Goal: Task Accomplishment & Management: Manage account settings

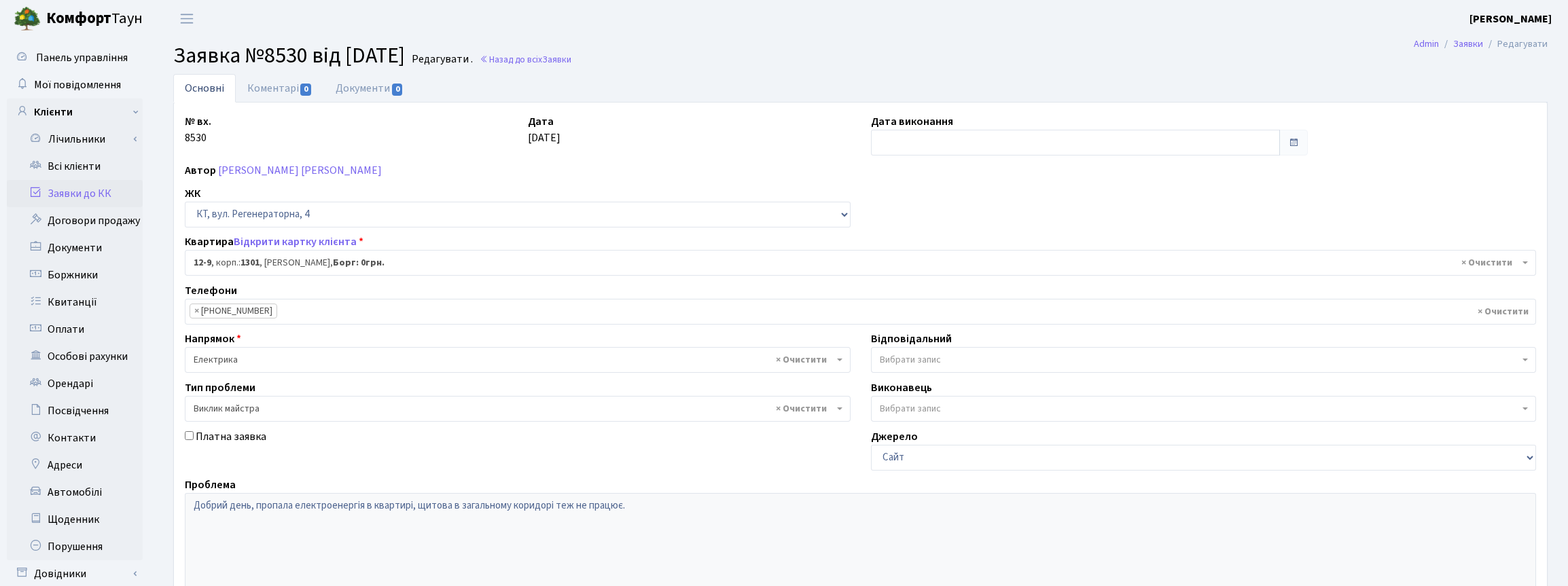
select select "7116"
select select "29"
click at [93, 163] on link "Всі клієнти" at bounding box center [75, 166] width 136 height 27
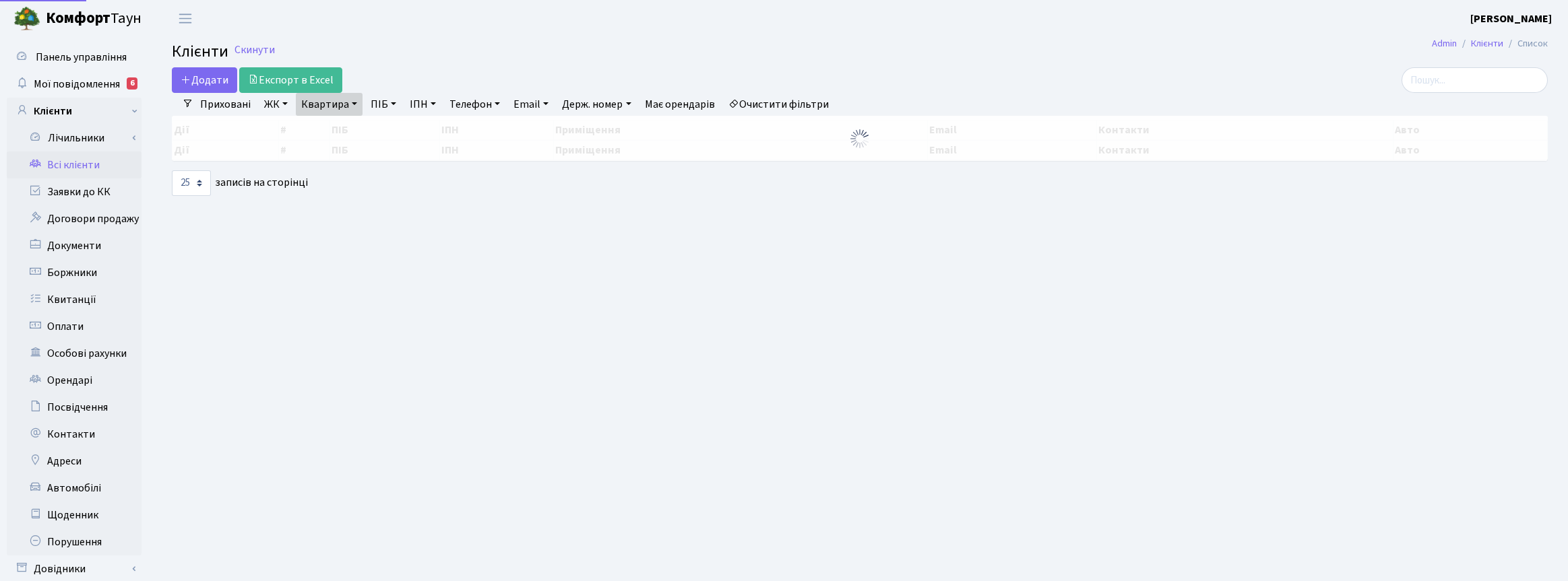
select select "25"
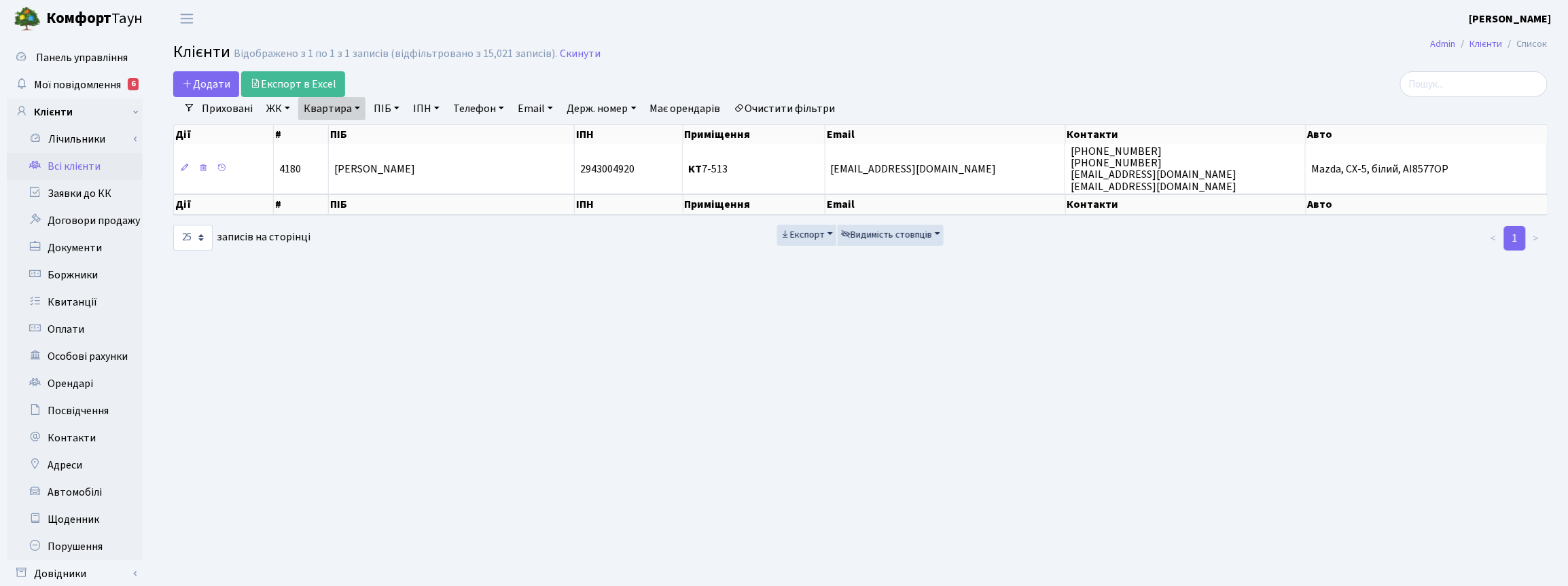
click at [353, 112] on link "Квартира" at bounding box center [332, 108] width 67 height 23
click at [345, 133] on input "7-513" at bounding box center [339, 135] width 80 height 26
type input "7"
type input "17-110"
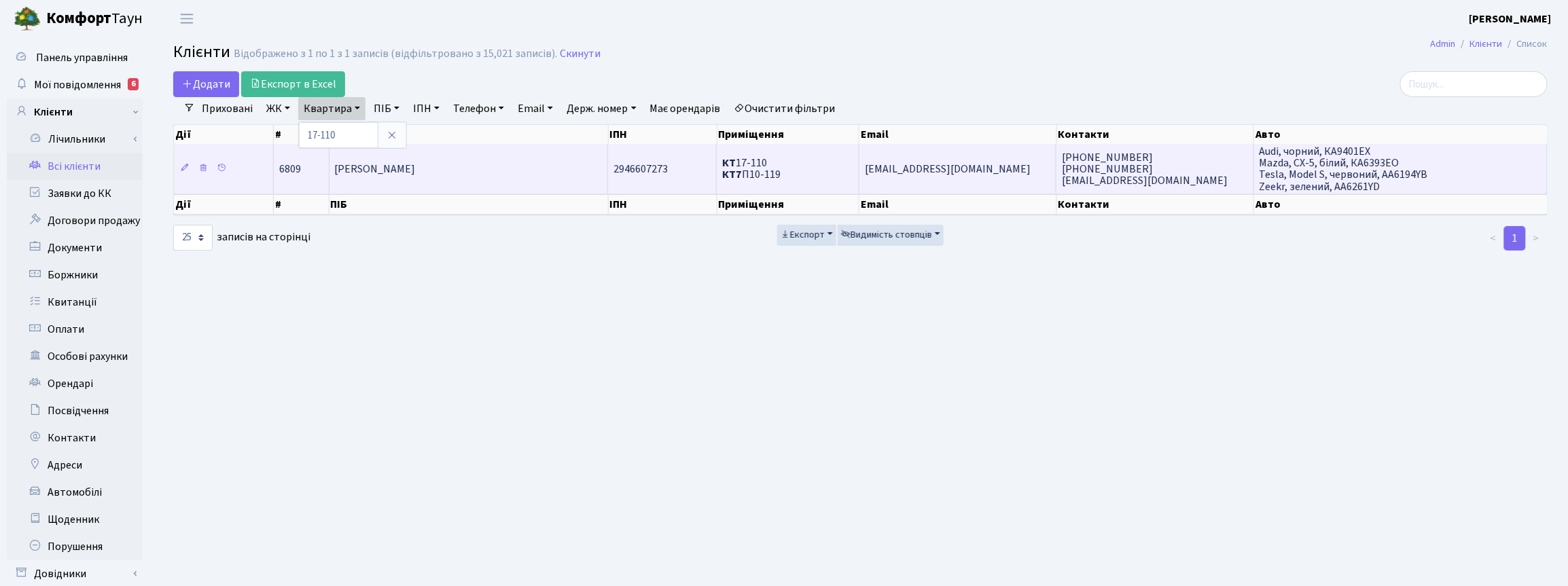
click at [416, 173] on span "Корчун Олександр Анатолійович" at bounding box center [375, 169] width 81 height 15
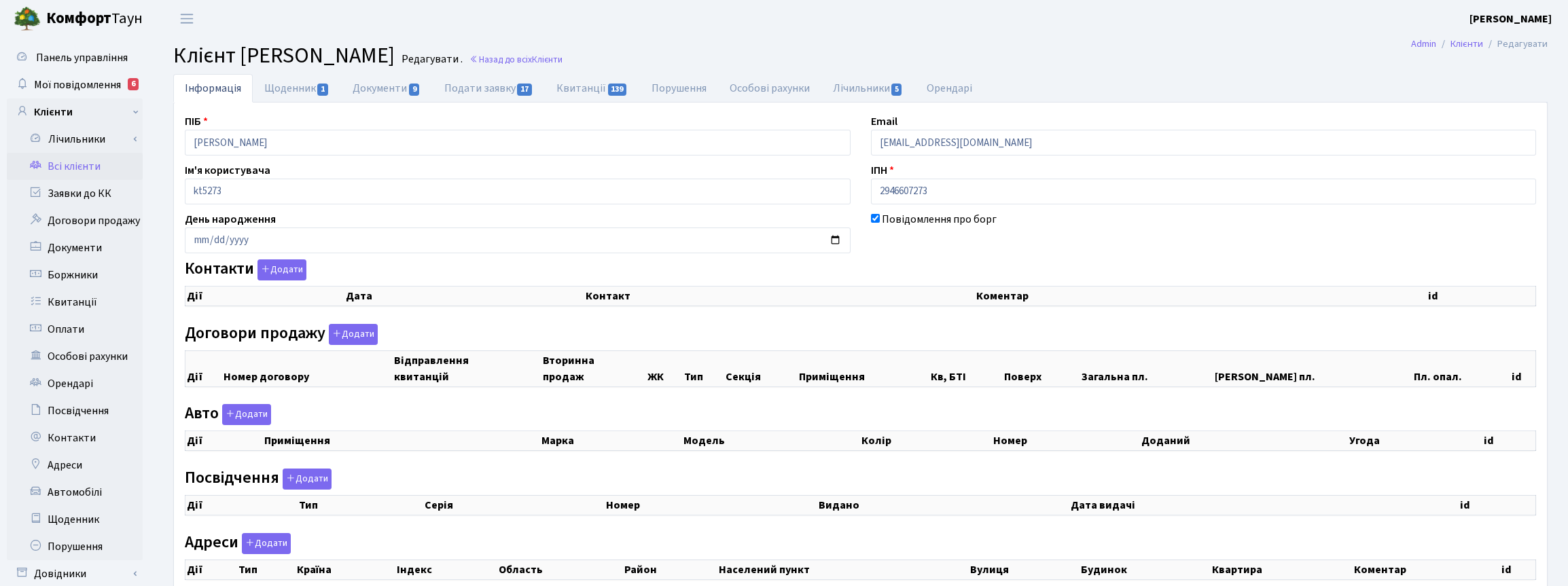
checkbox input "true"
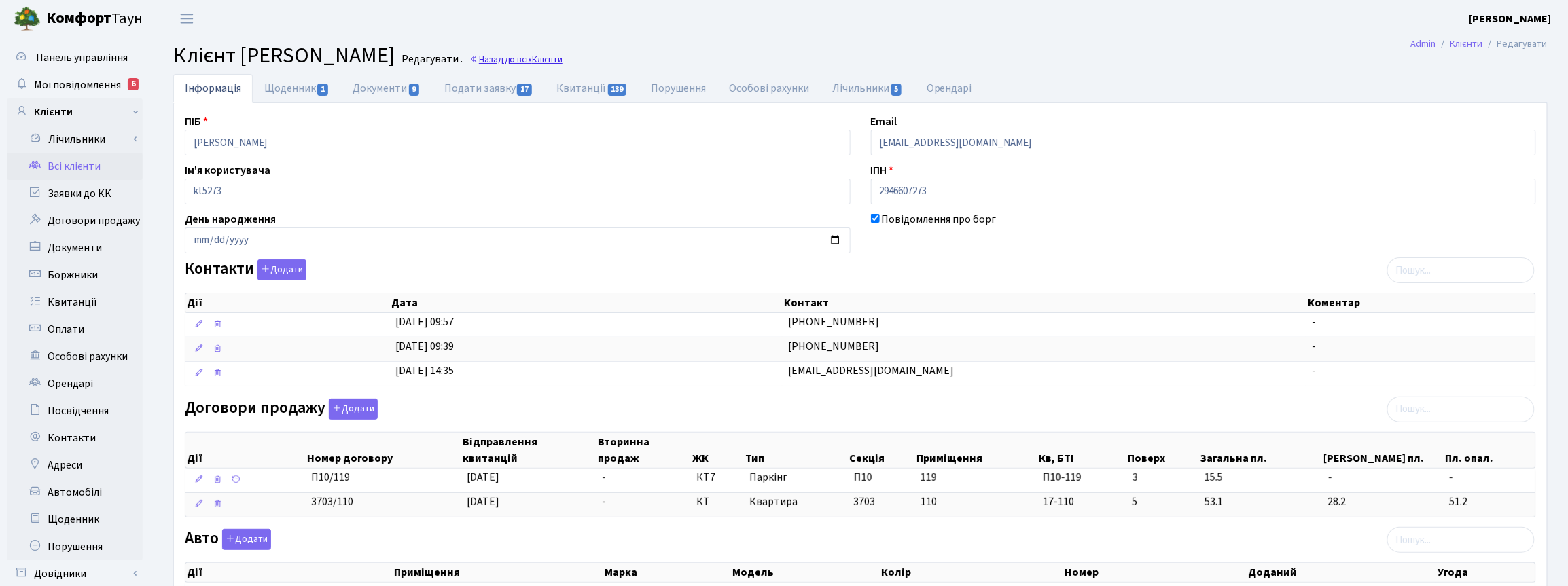
click at [563, 54] on link "Назад до всіх Клієнти" at bounding box center [516, 59] width 93 height 13
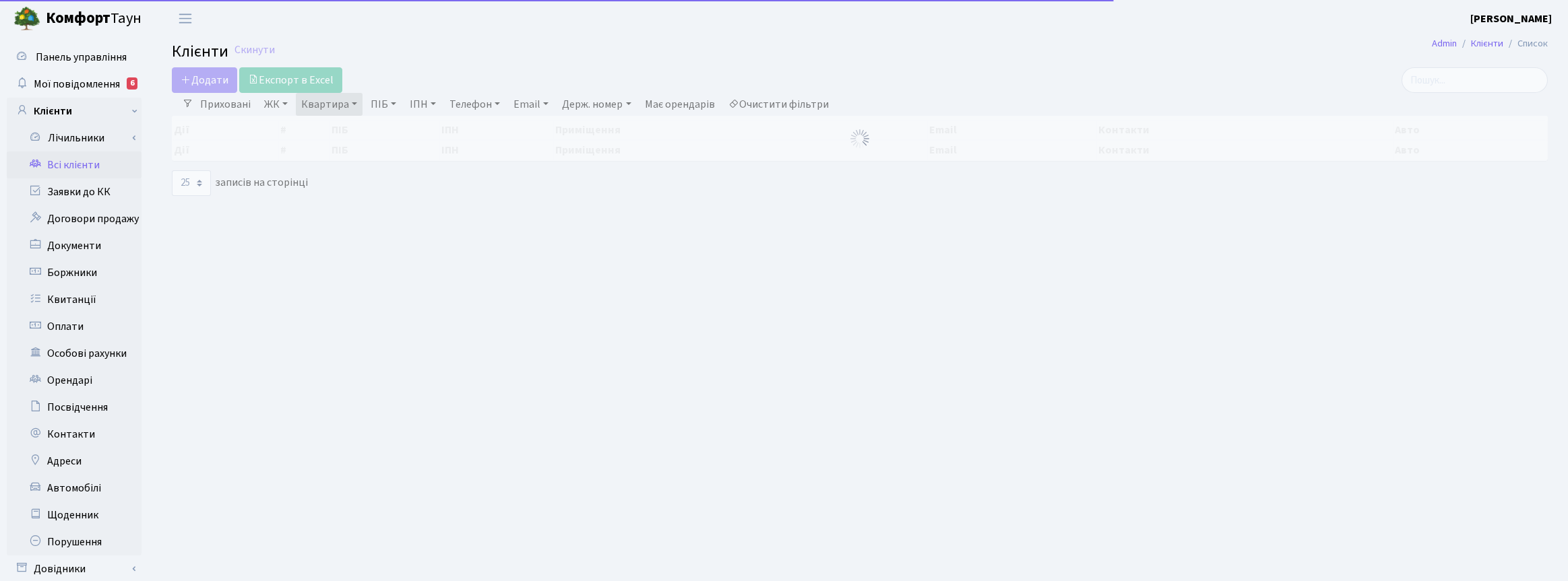
select select "25"
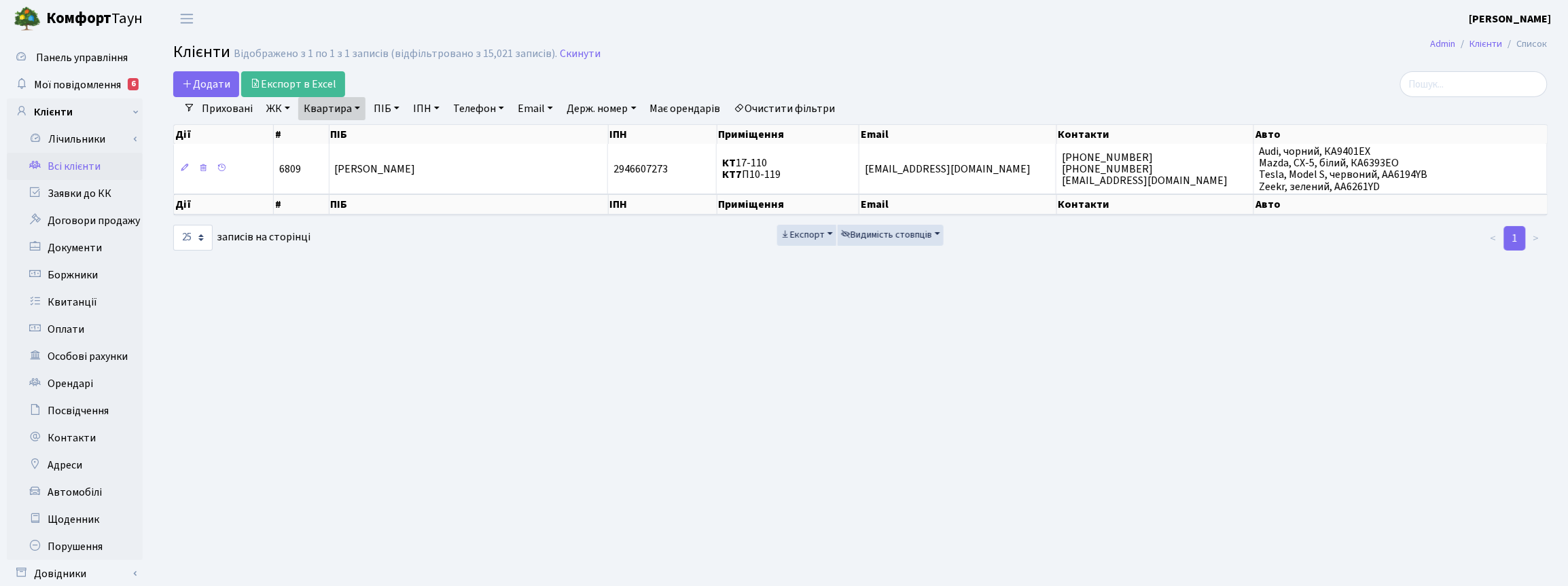
drag, startPoint x: 350, startPoint y: 109, endPoint x: 349, endPoint y: 116, distance: 7.1
click at [350, 109] on link "Квартира" at bounding box center [332, 108] width 67 height 23
click at [391, 136] on icon at bounding box center [392, 135] width 11 height 11
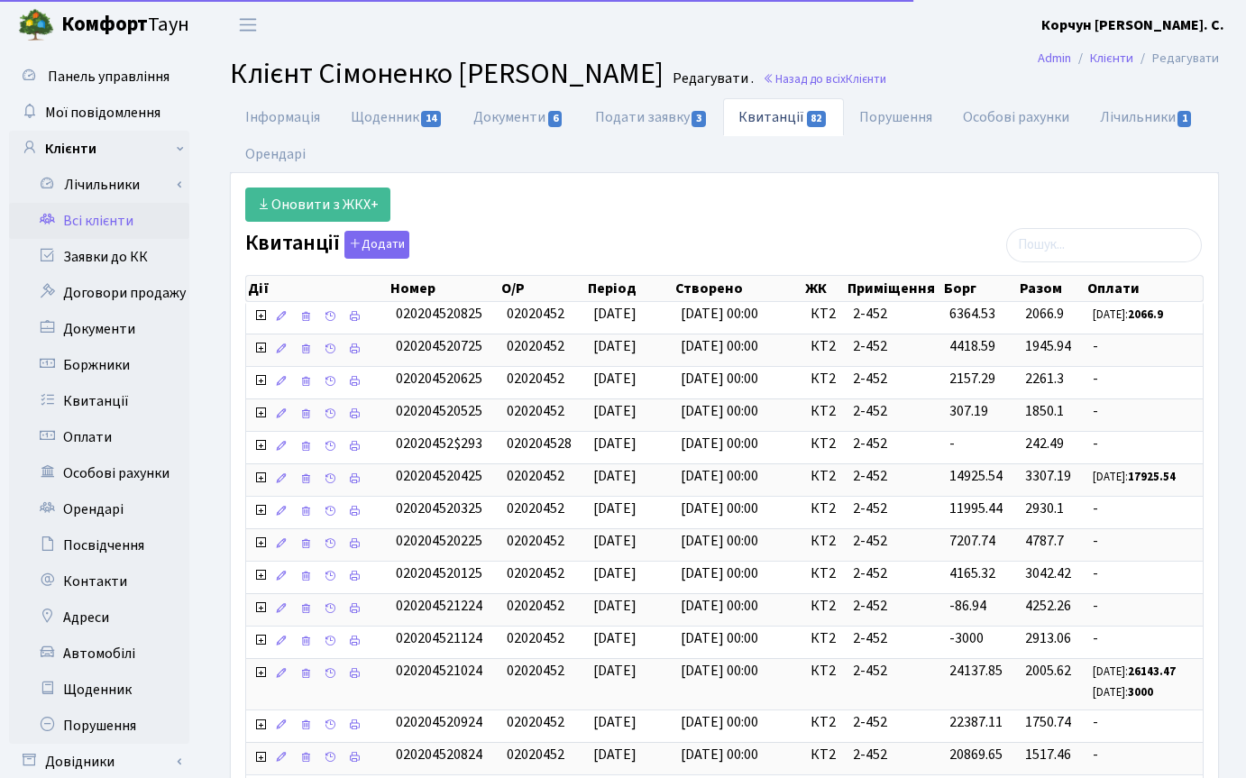
select select "25"
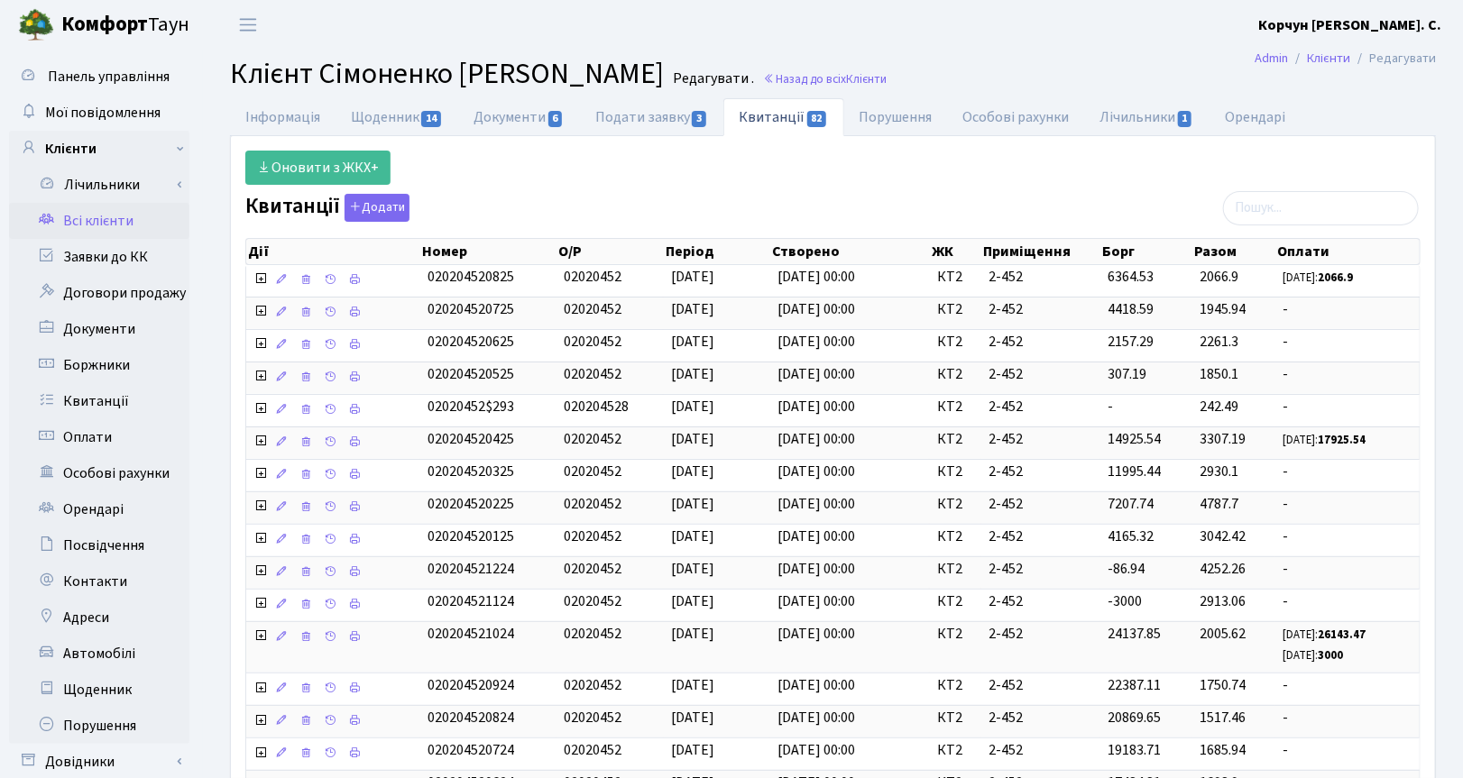
click at [1245, 285] on div "Інформація Щоденник 14 Документи 6 Подати заявку 3 Квитанції 82 Порушення Особо…" at bounding box center [832, 655] width 1233 height 1115
click at [862, 83] on link "Назад до всіх Клієнти" at bounding box center [825, 78] width 124 height 17
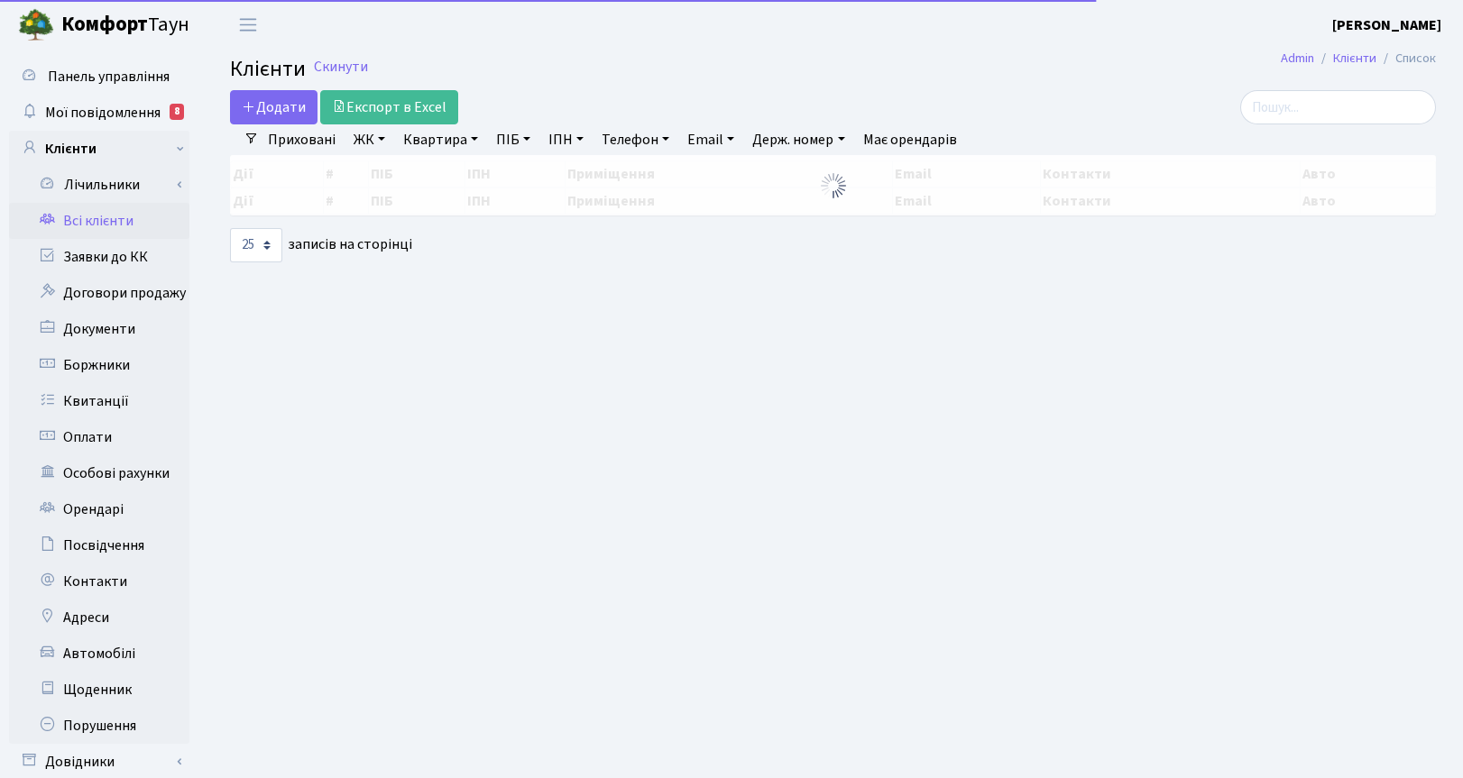
select select "25"
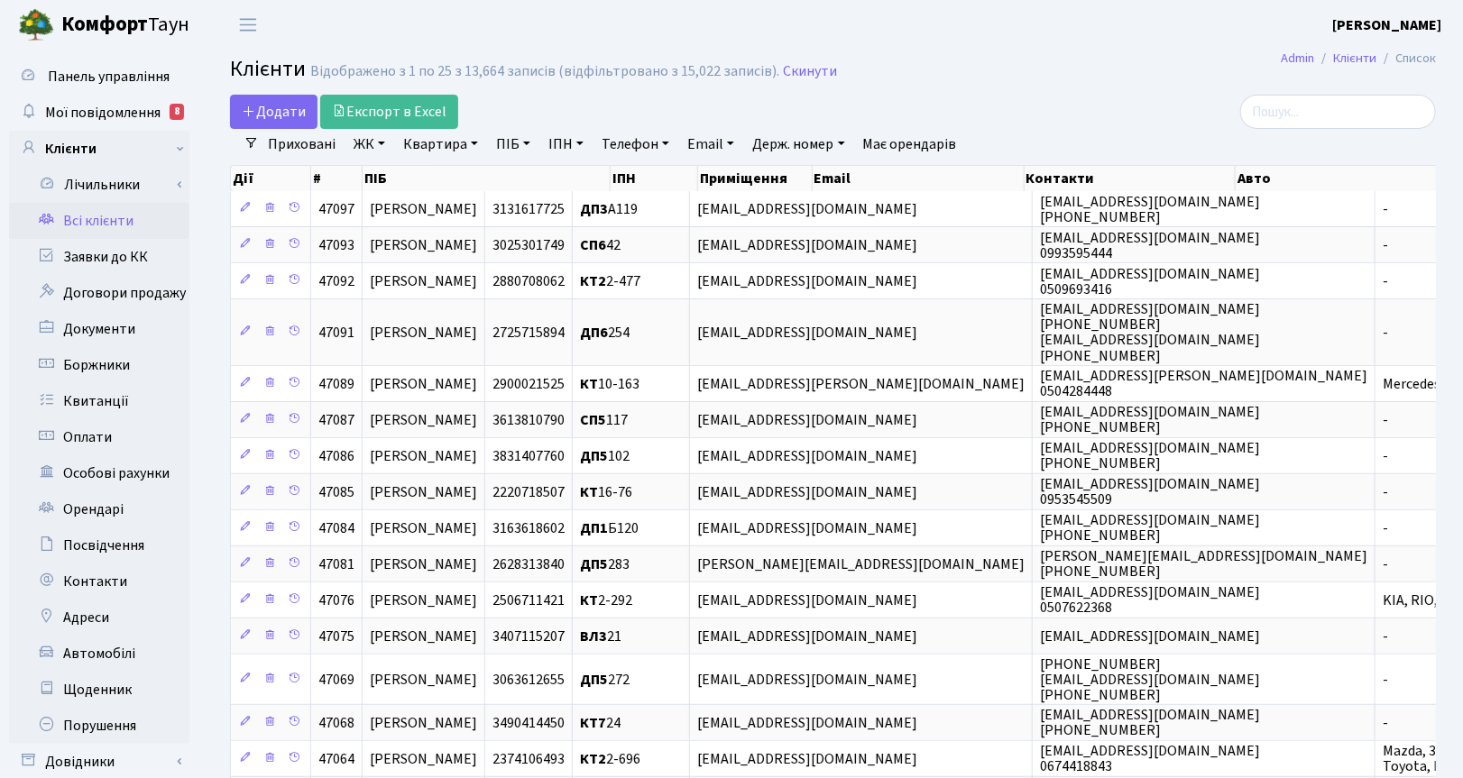
click at [466, 146] on link "Квартира" at bounding box center [440, 144] width 89 height 31
click at [471, 180] on input "text" at bounding box center [450, 179] width 106 height 34
type input "2-163"
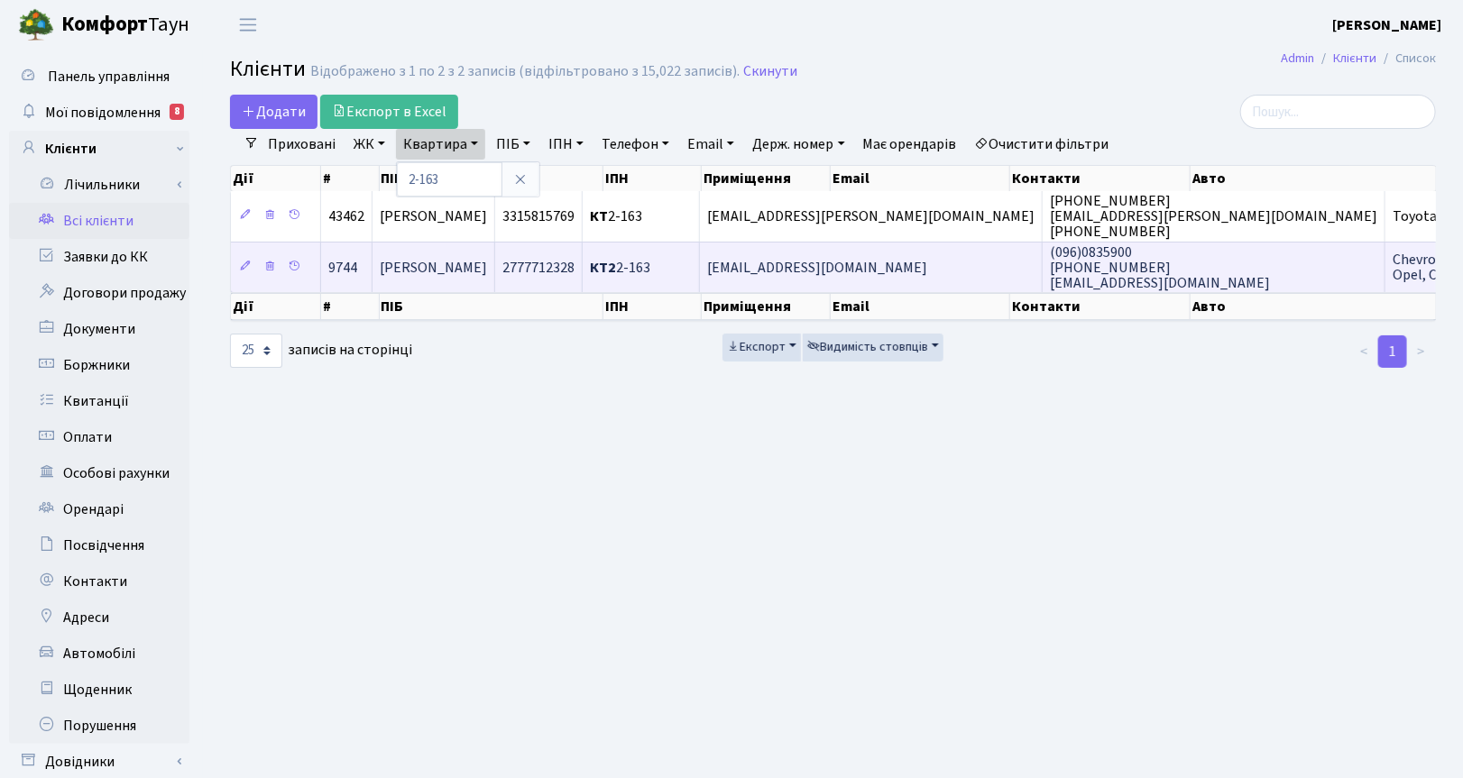
click at [487, 260] on span "[PERSON_NAME]" at bounding box center [433, 268] width 107 height 20
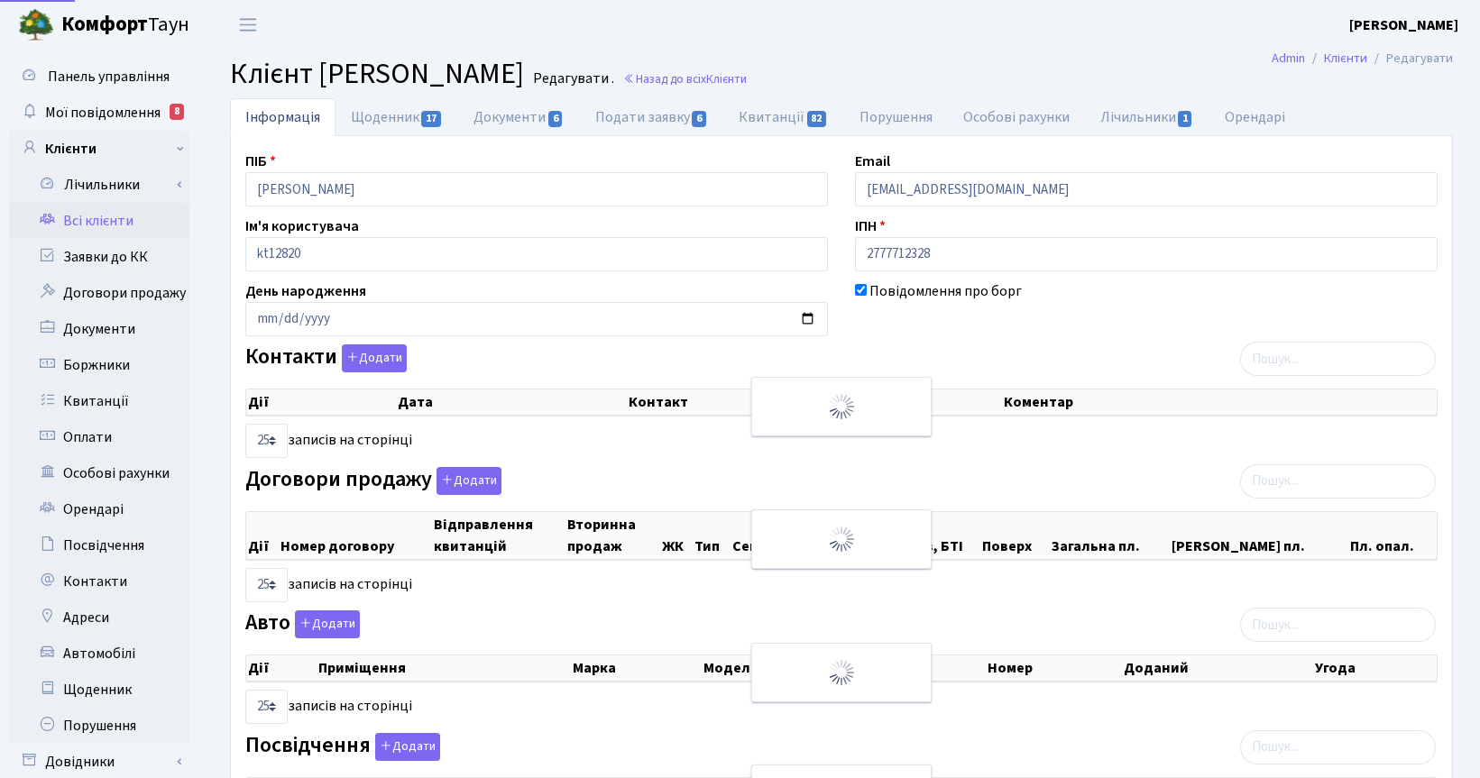
select select "25"
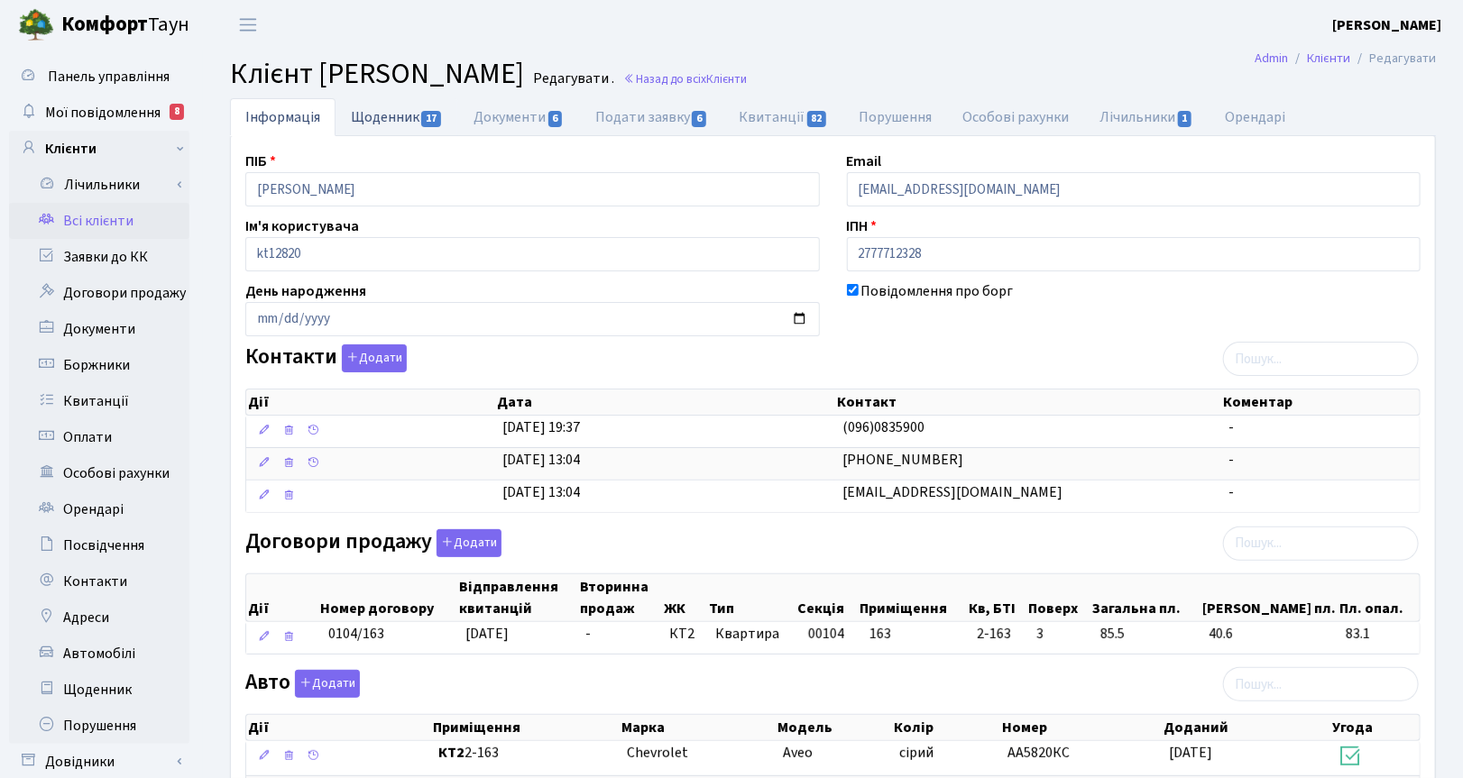
click at [398, 114] on link "Щоденник 17" at bounding box center [396, 116] width 123 height 37
select select "25"
